Goal: Task Accomplishment & Management: Use online tool/utility

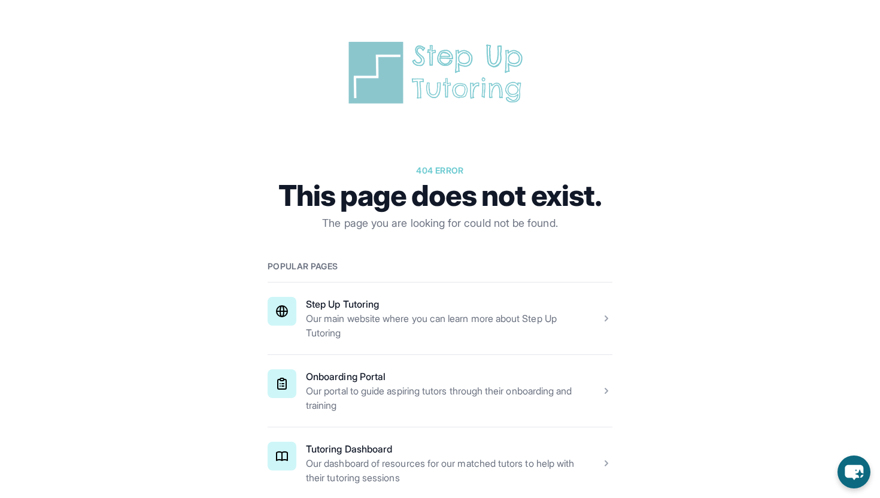
scroll to position [132, 0]
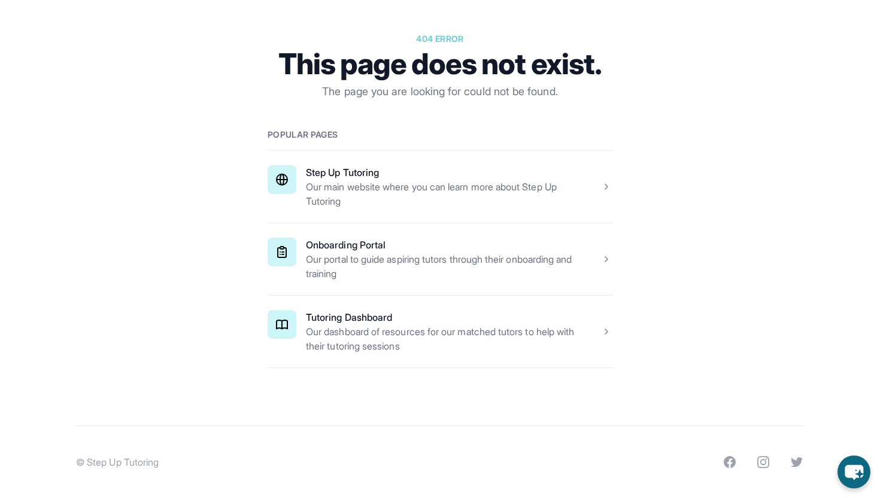
click at [444, 312] on span at bounding box center [440, 332] width 345 height 72
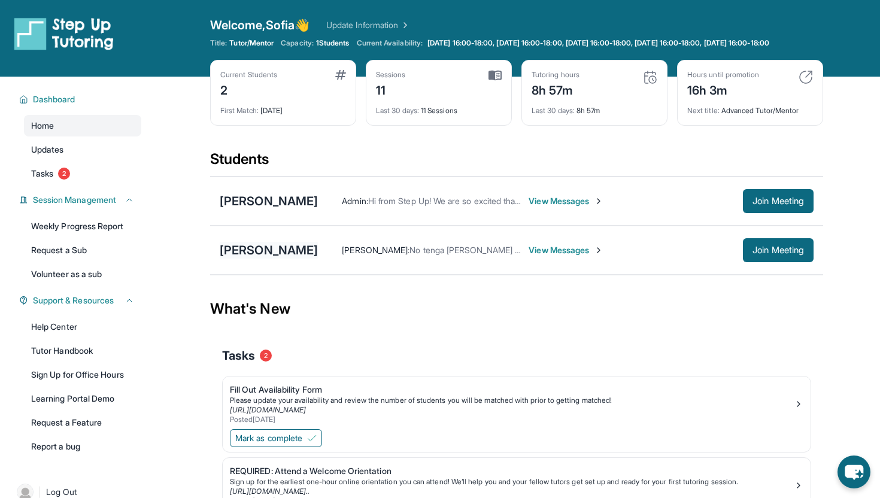
click at [307, 257] on div "[PERSON_NAME]" at bounding box center [269, 250] width 98 height 17
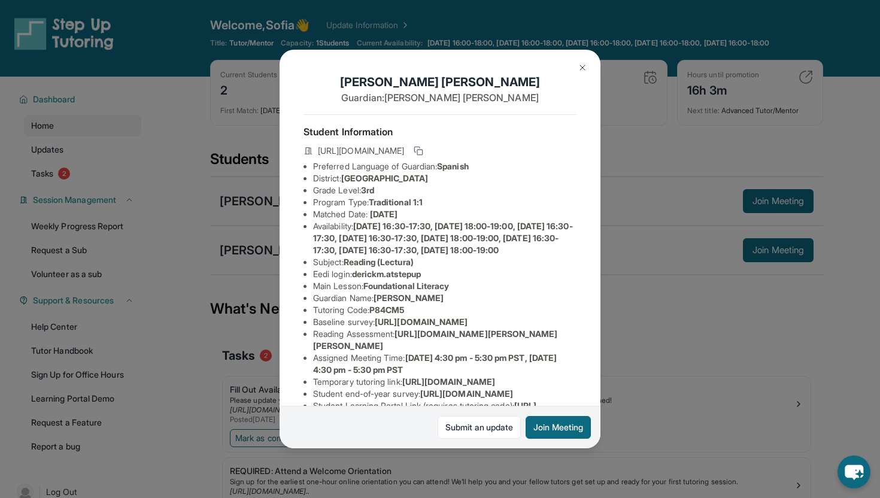
click at [584, 68] on img at bounding box center [583, 68] width 10 height 10
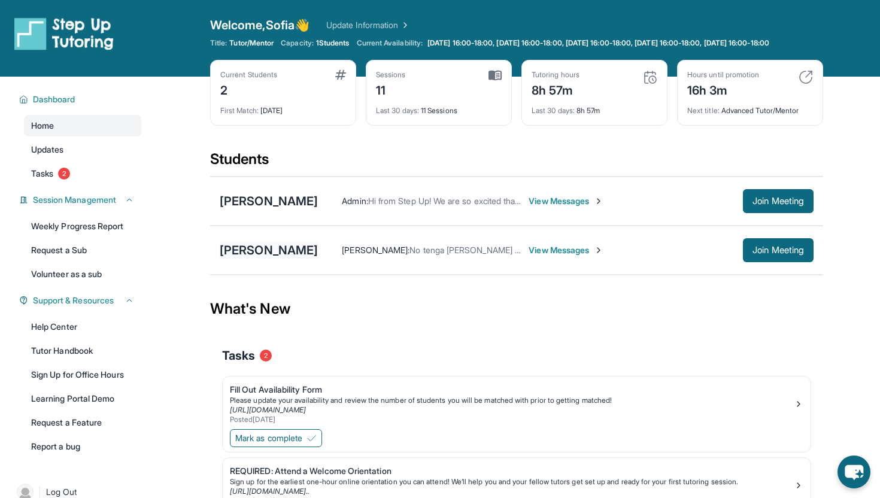
click at [249, 259] on div "[PERSON_NAME]" at bounding box center [269, 250] width 98 height 17
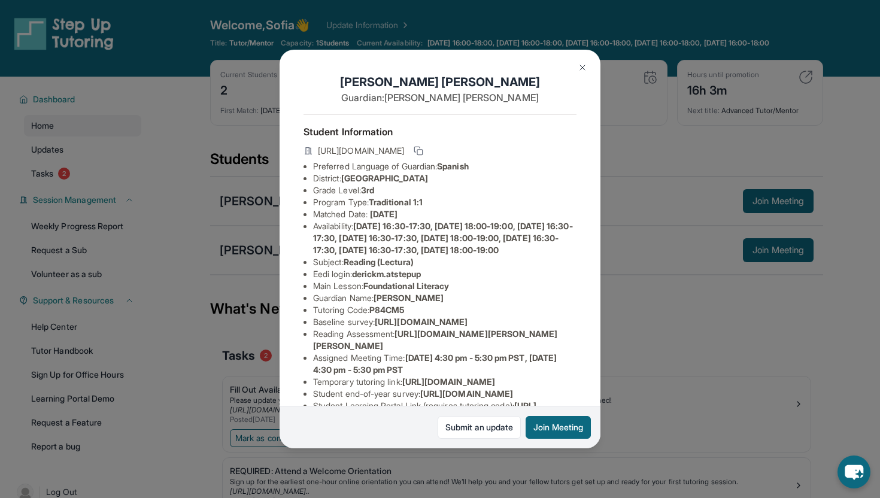
click at [655, 324] on div "[PERSON_NAME] Guardian: [PERSON_NAME] Student Information [URL][DOMAIN_NAME] Pr…" at bounding box center [440, 249] width 880 height 498
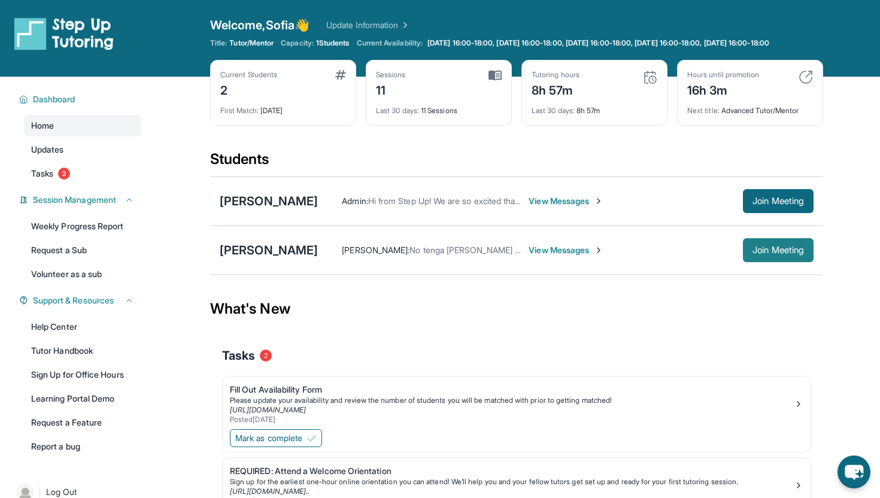
click at [789, 254] on span "Join Meeting" at bounding box center [777, 250] width 51 height 7
